Goal: Task Accomplishment & Management: Complete application form

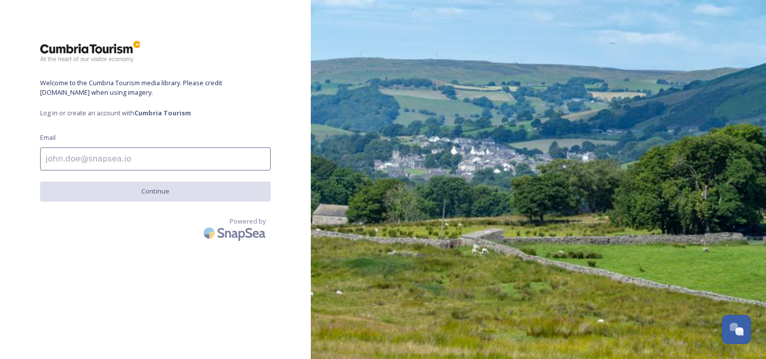
click at [173, 159] on input at bounding box center [155, 158] width 231 height 23
type input "[PERSON_NAME][EMAIL_ADDRESS][PERSON_NAME][DOMAIN_NAME]"
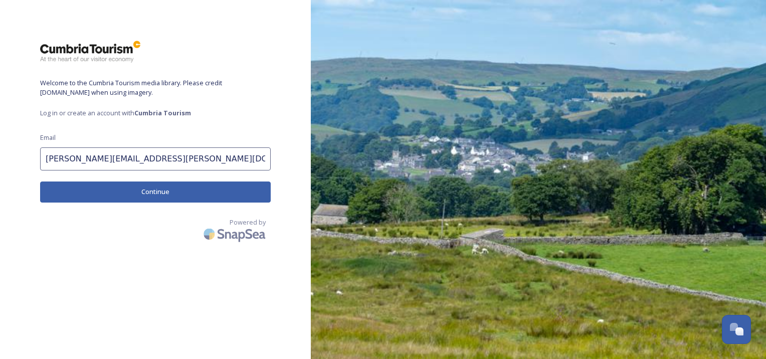
click at [172, 194] on button "Continue" at bounding box center [155, 192] width 231 height 21
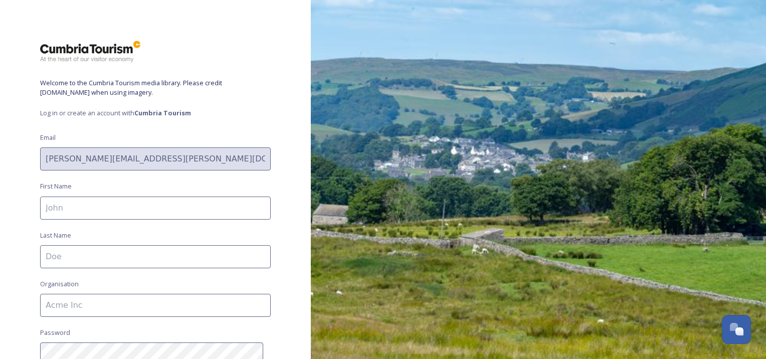
click at [168, 209] on input at bounding box center [155, 208] width 231 height 23
type input "[PERSON_NAME]"
type input "Westmorland and Furness Council"
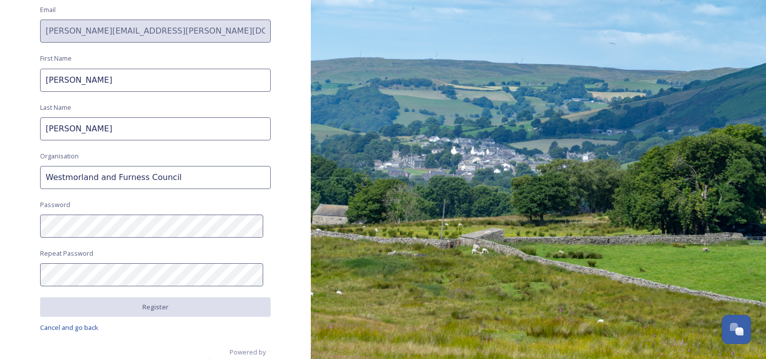
scroll to position [129, 0]
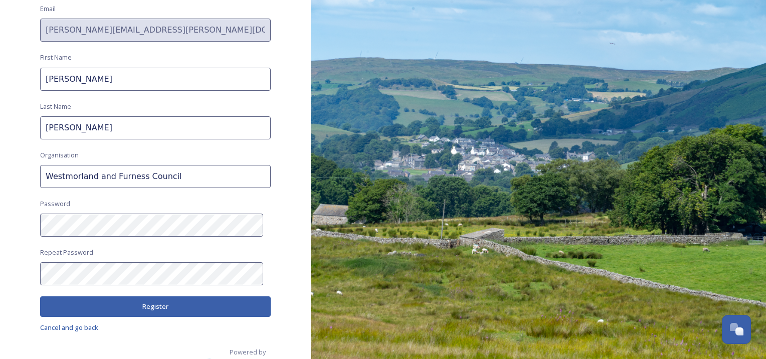
click at [204, 305] on button "Register" at bounding box center [155, 306] width 231 height 21
